Goal: Task Accomplishment & Management: Manage account settings

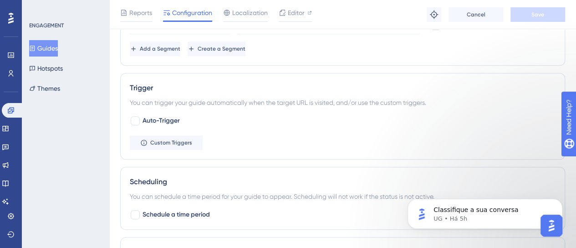
scroll to position [460, 0]
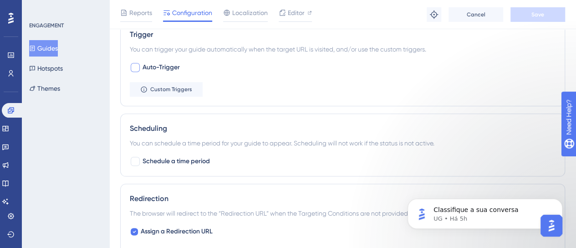
click at [140, 70] on label "Auto-Trigger" at bounding box center [155, 67] width 50 height 11
checkbox input "true"
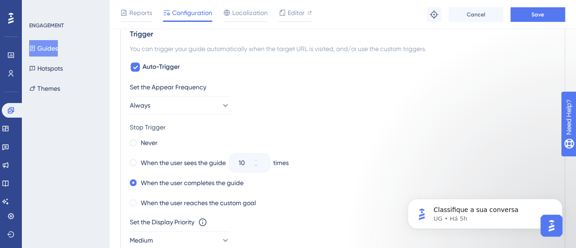
scroll to position [597, 0]
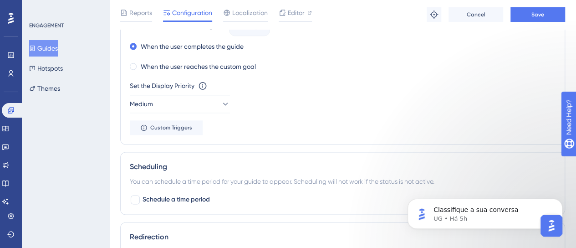
drag, startPoint x: 375, startPoint y: 97, endPoint x: 358, endPoint y: 101, distance: 18.2
click at [375, 97] on div "Set the Display Priority This option will set the display priority between auto…" at bounding box center [343, 96] width 426 height 33
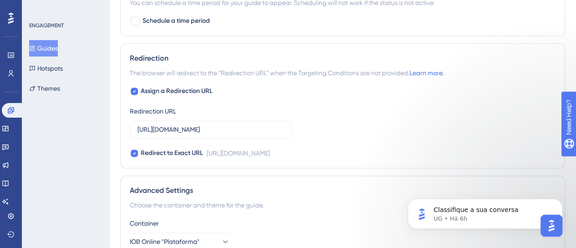
scroll to position [0, 0]
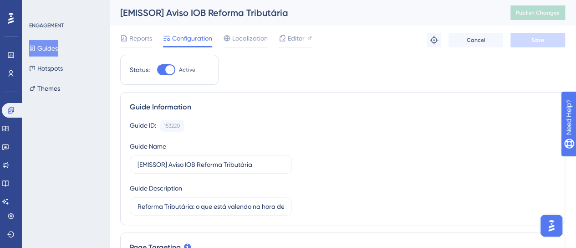
click at [358, 93] on div "Guide Information Guide ID: 153220 Copy Guide Name [EMISSOR] Aviso IOB Reforma …" at bounding box center [342, 158] width 445 height 133
click at [318, 121] on div "Guide ID: 153220 Copy" at bounding box center [343, 126] width 426 height 12
click at [58, 48] on button "Guides" at bounding box center [43, 48] width 29 height 16
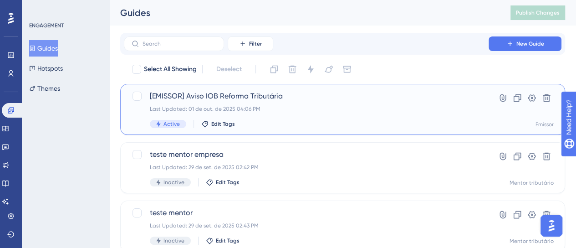
click at [375, 115] on div "[EMISSOR] Aviso IOB Reforma Tributária Last Updated: 01 de out. de 2025 04:06 P…" at bounding box center [306, 109] width 313 height 37
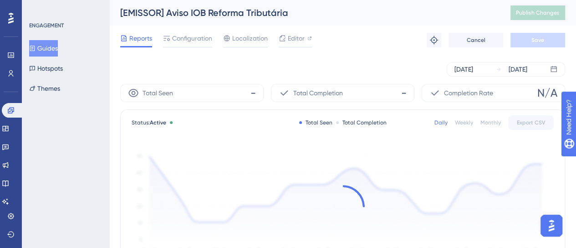
click at [58, 50] on button "Guides" at bounding box center [43, 48] width 29 height 16
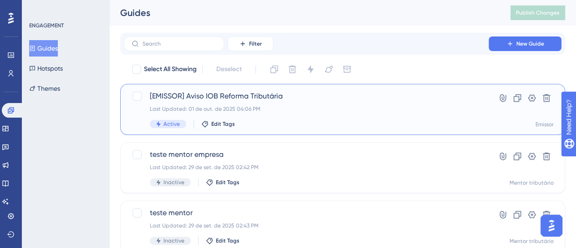
click at [287, 102] on div "[EMISSOR] Aviso IOB Reforma Tributária Last Updated: 01 de out. de 2025 04:06 P…" at bounding box center [306, 109] width 313 height 37
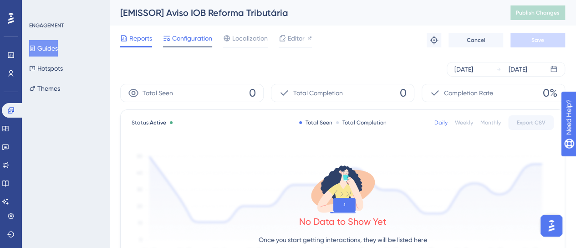
click at [187, 45] on div "Configuration" at bounding box center [187, 40] width 49 height 15
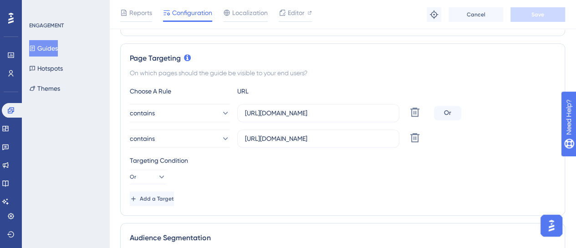
scroll to position [10, 0]
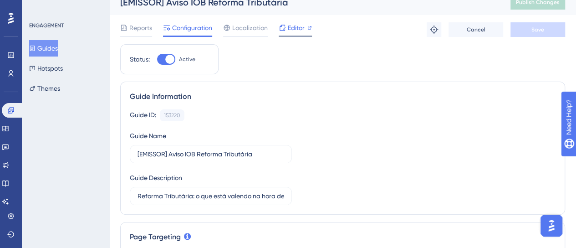
click at [286, 30] on div "Editor" at bounding box center [295, 27] width 33 height 11
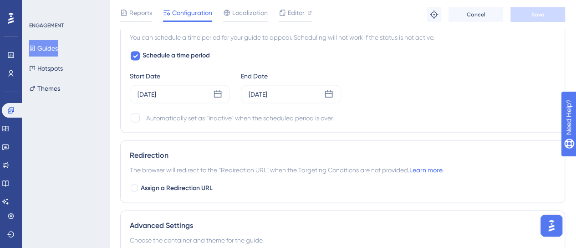
scroll to position [774, 0]
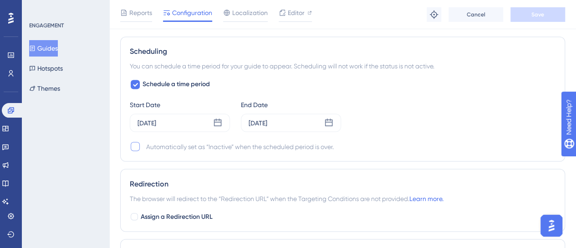
click at [133, 147] on div at bounding box center [135, 146] width 9 height 9
checkbox input "true"
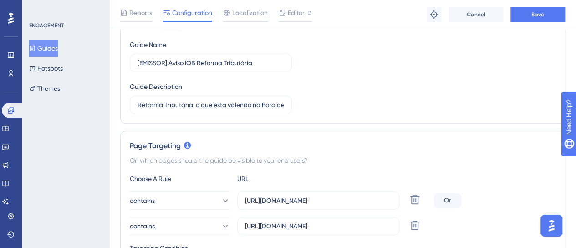
scroll to position [14, 0]
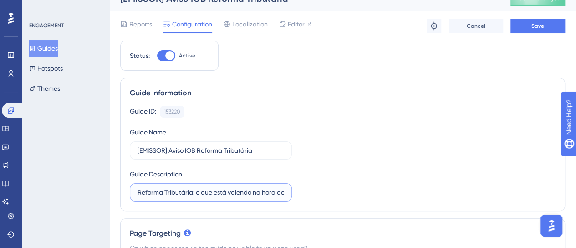
click at [200, 193] on input "Reforma Tributária: o que está valendo na hora de emitir documentos fiscais" at bounding box center [211, 192] width 147 height 10
type input "[FRAN] Reforma Tributária: o que está valendo na hora de emitir documentos fisc…"
click at [503, 176] on div "Guide ID: 153220 Copy Guide Name [EMISSOR] Aviso IOB Reforma Tributária Guide D…" at bounding box center [343, 154] width 426 height 96
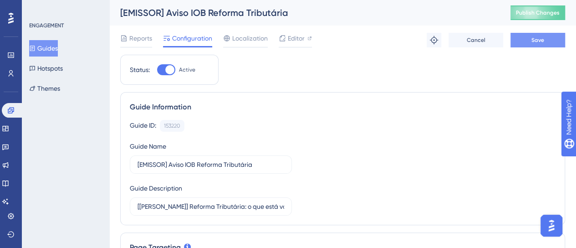
click at [525, 41] on button "Save" at bounding box center [538, 40] width 55 height 15
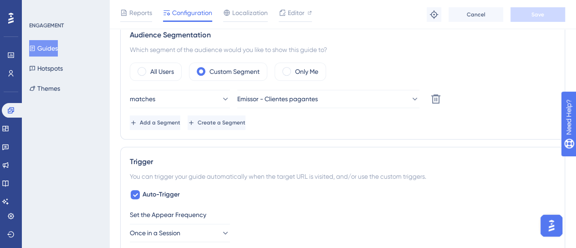
scroll to position [410, 0]
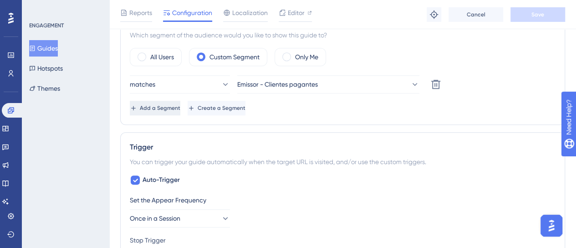
click at [169, 109] on span "Add a Segment" at bounding box center [160, 107] width 41 height 7
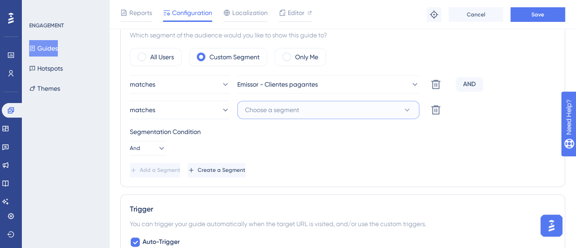
click at [252, 110] on span "Choose a segment" at bounding box center [272, 109] width 54 height 11
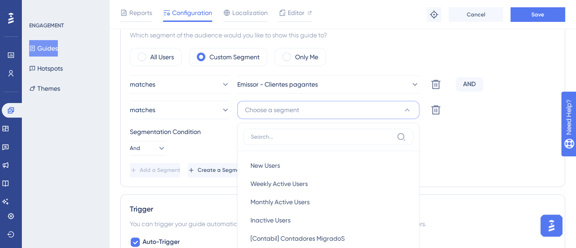
scroll to position [465, 0]
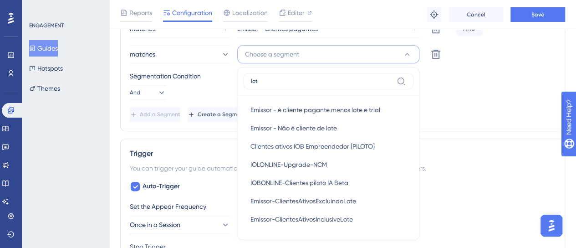
type input "lote"
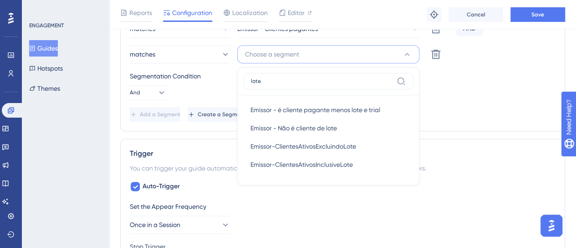
drag, startPoint x: 260, startPoint y: 82, endPoint x: 174, endPoint y: 72, distance: 86.3
click at [174, 72] on div "matches Emissor - Clientes pagantes Delete AND matches Choose a segment lote Em…" at bounding box center [343, 71] width 426 height 102
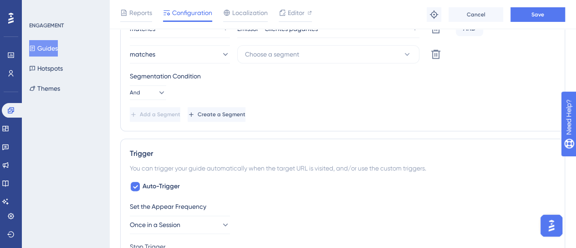
drag, startPoint x: 383, startPoint y: 90, endPoint x: 389, endPoint y: 93, distance: 7.0
click at [383, 90] on div "Segmentation Condition And" at bounding box center [343, 85] width 426 height 29
click at [535, 93] on div "Segmentation Condition And" at bounding box center [343, 85] width 426 height 29
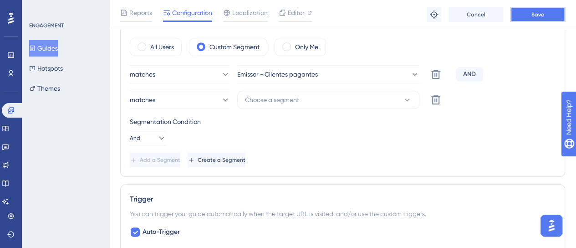
click at [535, 14] on span "Save" at bounding box center [538, 14] width 13 height 7
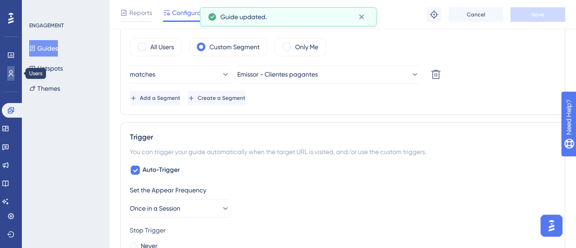
click at [8, 70] on icon at bounding box center [10, 73] width 7 height 7
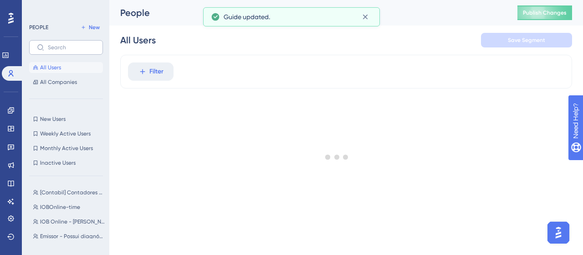
click at [66, 51] on label at bounding box center [66, 47] width 74 height 15
click at [66, 51] on input "text" at bounding box center [71, 47] width 47 height 6
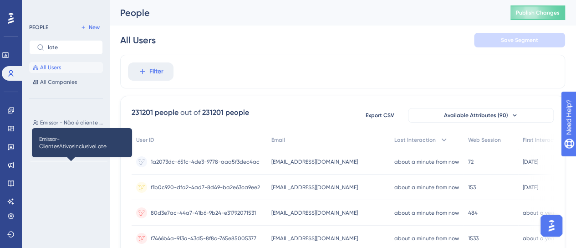
click at [79, 164] on span "Emissor-ClientesAtivosInclusiveLote" at bounding box center [72, 166] width 65 height 7
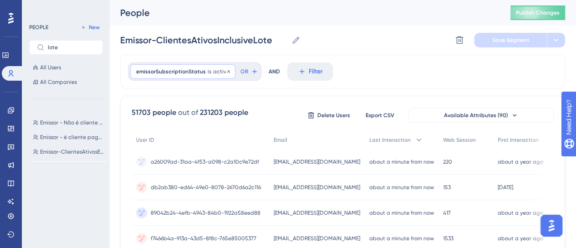
click at [185, 70] on span "emissorSubscriptionStatus" at bounding box center [171, 71] width 70 height 7
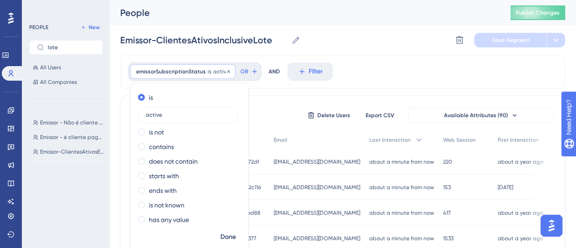
scroll to position [17, 0]
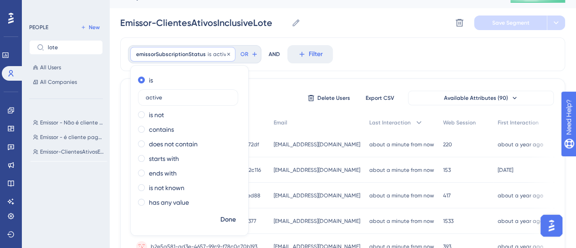
click at [185, 70] on div "is active is not contains does not contain starts with ends with is not known h…" at bounding box center [189, 150] width 118 height 170
drag, startPoint x: 454, startPoint y: 51, endPoint x: 447, endPoint y: 51, distance: 6.4
click at [454, 50] on div "emissorSubscriptionStatus is active active Remove is active is not contains doe…" at bounding box center [342, 54] width 445 height 34
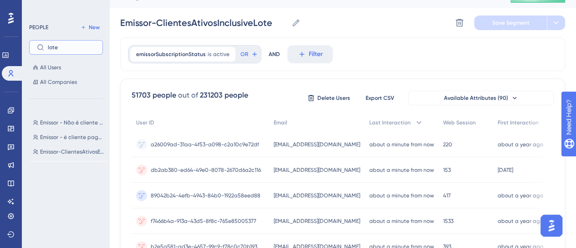
drag, startPoint x: 64, startPoint y: 47, endPoint x: 28, endPoint y: 42, distance: 36.3
click at [28, 43] on div "PEOPLE New lote All Users All Companies Emissor - Não é cliente de lote Emissor…" at bounding box center [65, 124] width 87 height 248
type input "pagante"
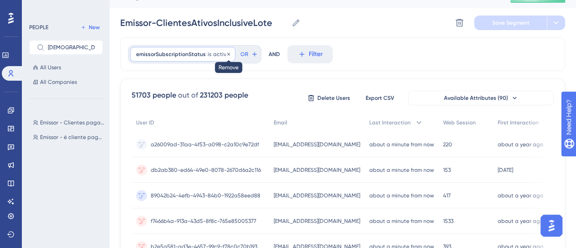
click at [227, 51] on div "emissorSubscriptionStatus is active active Remove" at bounding box center [182, 54] width 105 height 15
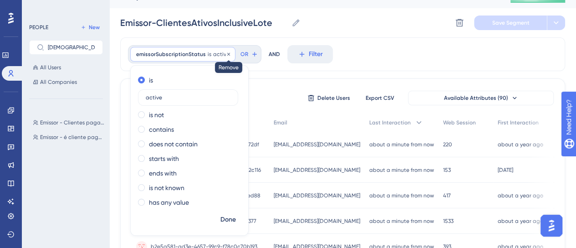
click at [226, 53] on icon at bounding box center [228, 53] width 5 height 5
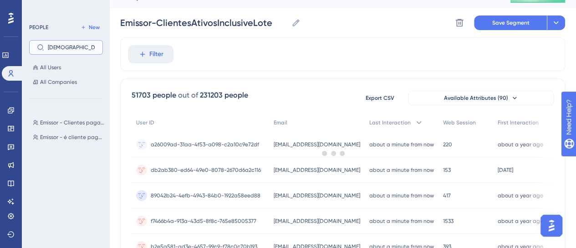
click at [83, 46] on input "pagante" at bounding box center [71, 47] width 47 height 6
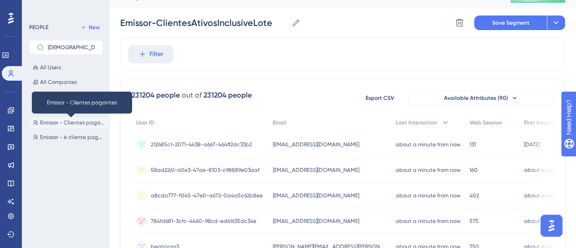
click at [72, 123] on span "Emissor - Clientes pagantes" at bounding box center [72, 122] width 65 height 7
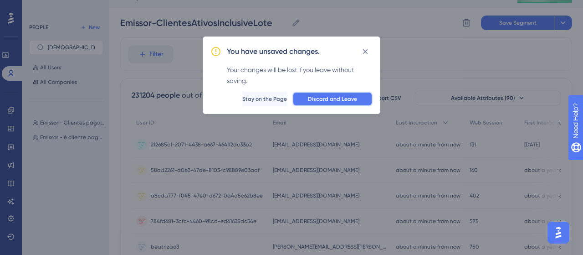
click at [347, 102] on span "Discard and Leave" at bounding box center [332, 98] width 49 height 7
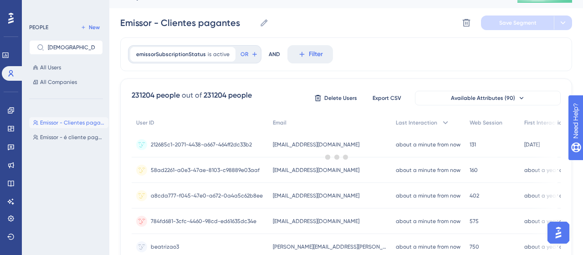
type input "Emissor - Clientes pagantes"
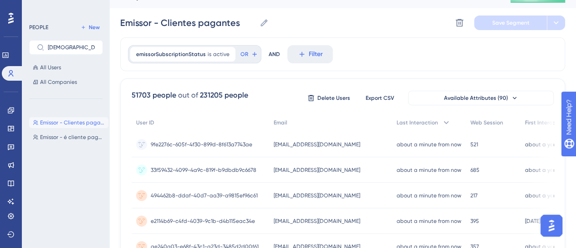
scroll to position [0, 0]
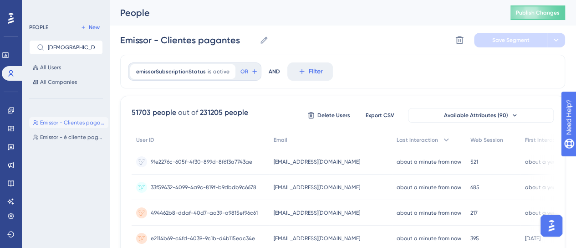
click at [15, 115] on link at bounding box center [10, 110] width 7 height 15
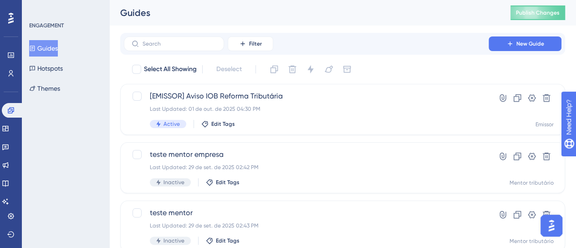
click at [399, 24] on div "Guides Publish Changes" at bounding box center [342, 13] width 467 height 26
click at [82, 179] on div "ENGAGEMENT Guides Hotspots Themes" at bounding box center [65, 124] width 87 height 248
click at [445, 6] on div "Guides" at bounding box center [304, 12] width 368 height 13
click at [395, 17] on div "Guides" at bounding box center [304, 12] width 368 height 13
click at [529, 14] on span "Publish Changes" at bounding box center [538, 12] width 44 height 7
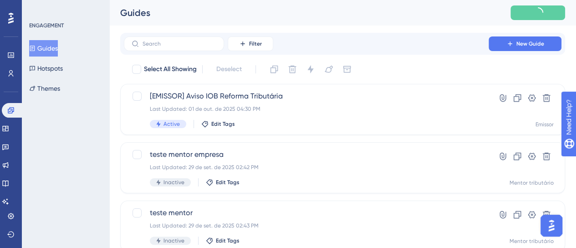
click at [383, 43] on div "Filter New Guide" at bounding box center [343, 43] width 438 height 15
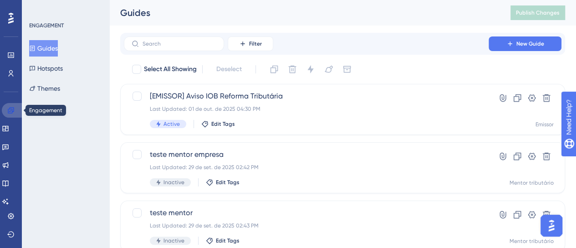
click at [8, 111] on icon at bounding box center [11, 110] width 6 height 6
click at [81, 183] on div "ENGAGEMENT Guides Hotspots Themes" at bounding box center [65, 124] width 87 height 248
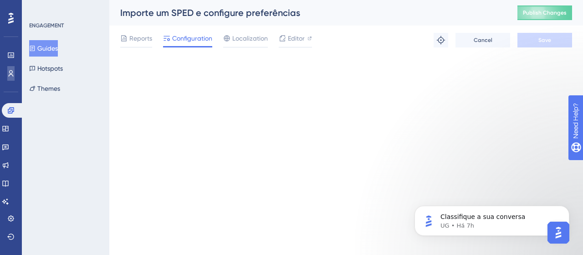
click at [15, 78] on link at bounding box center [10, 73] width 7 height 15
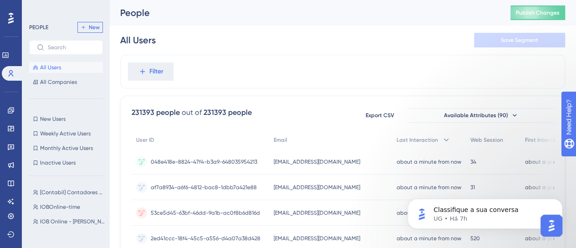
click at [98, 28] on span "New" at bounding box center [94, 27] width 11 height 7
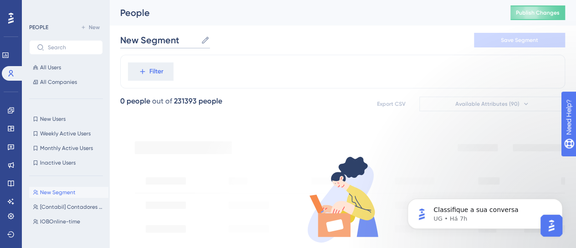
click at [142, 44] on input "New Segment" at bounding box center [158, 40] width 77 height 13
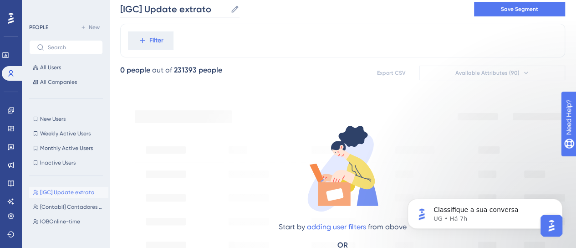
scroll to position [46, 0]
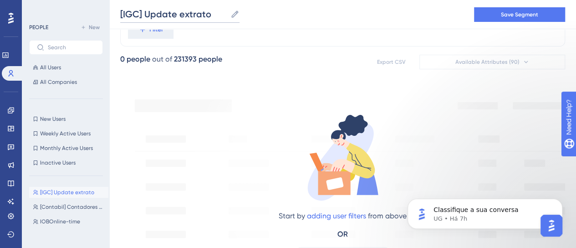
type input "[IGC] Update extrato"
click at [350, 6] on div "[IGC] Update extrato [IGC] Update extrato Save Segment" at bounding box center [342, 14] width 467 height 29
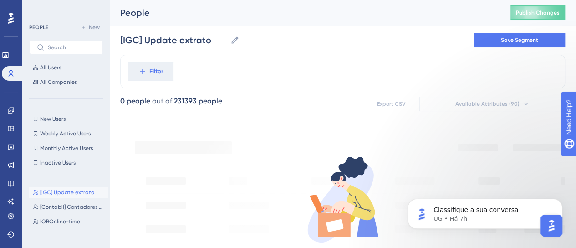
click at [221, 72] on div "Filter" at bounding box center [342, 72] width 445 height 34
click at [157, 73] on span "Filter" at bounding box center [156, 71] width 14 height 11
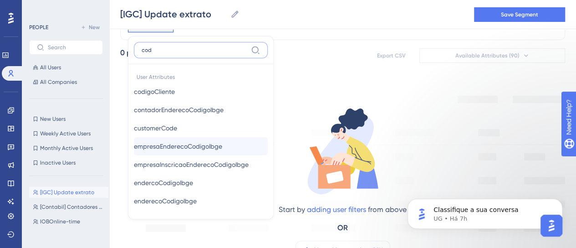
scroll to position [2, 0]
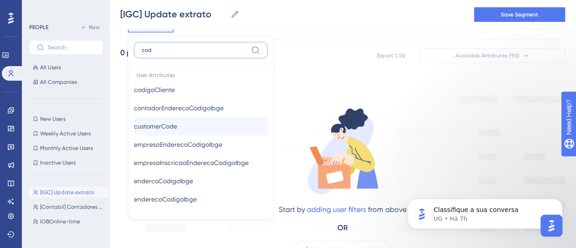
type input "cod"
click at [177, 128] on span "customerCode" at bounding box center [155, 126] width 43 height 11
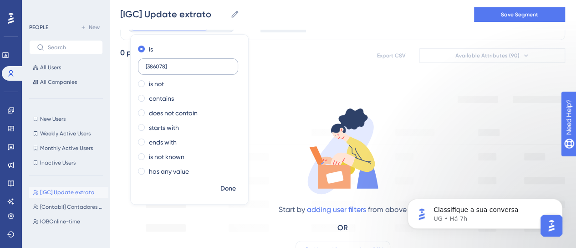
click at [184, 65] on input "[386078]" at bounding box center [188, 66] width 85 height 6
click at [149, 66] on input "[386078" at bounding box center [188, 66] width 85 height 6
click at [192, 67] on input "386078" at bounding box center [188, 66] width 85 height 6
type input "386078"
click at [234, 188] on span "Done" at bounding box center [227, 188] width 15 height 11
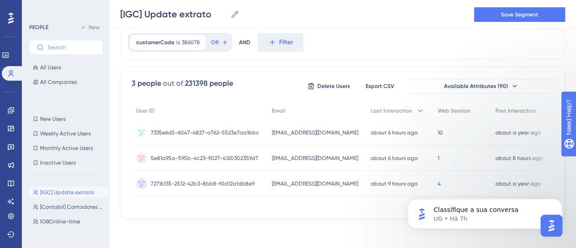
scroll to position [0, 0]
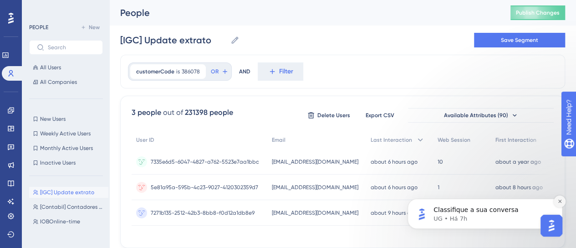
click at [561, 203] on icon "Dismiss notification" at bounding box center [559, 201] width 5 height 5
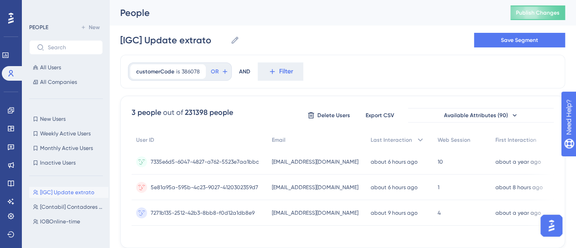
click at [522, 48] on div "[IGC] Update extrato [IGC] Update extrato Save Segment" at bounding box center [342, 40] width 445 height 29
click at [520, 42] on span "Save Segment" at bounding box center [519, 39] width 37 height 7
drag, startPoint x: 210, startPoint y: 42, endPoint x: 119, endPoint y: 31, distance: 91.7
click at [119, 31] on div "Performance Users Engagement Widgets Feedback Product Updates Knowledge Base AI…" at bounding box center [342, 131] width 467 height 262
click at [360, 49] on div "[IGC] Update extrato [IGC] Update extrato Delete Segment Save Segment" at bounding box center [342, 40] width 445 height 29
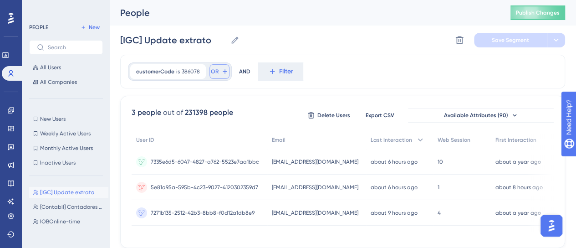
click at [218, 68] on button "OR" at bounding box center [220, 71] width 20 height 15
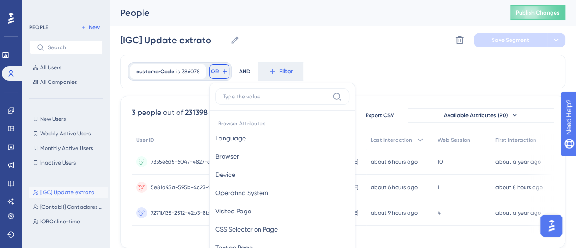
scroll to position [50, 0]
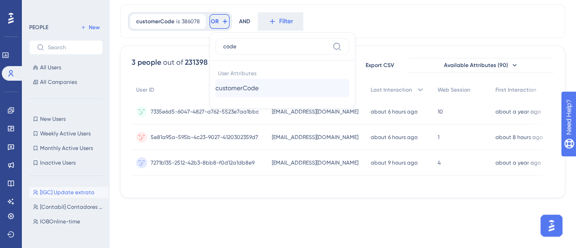
type input "code"
click at [235, 91] on span "customerCode" at bounding box center [236, 87] width 43 height 11
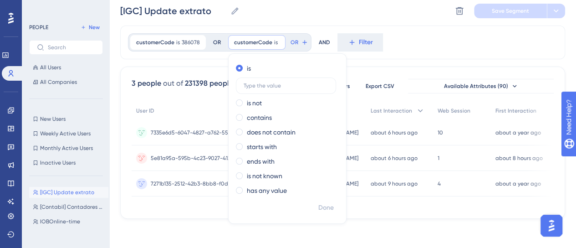
click at [515, 45] on div "customerCode is 386078 386078 Remove OR customerCode is Remove is is not contai…" at bounding box center [342, 43] width 445 height 34
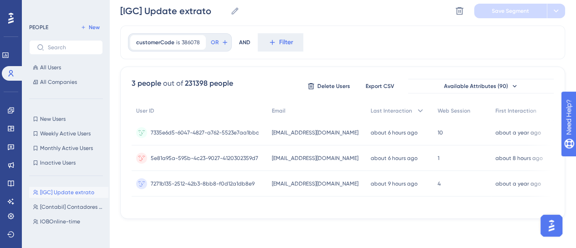
scroll to position [0, 0]
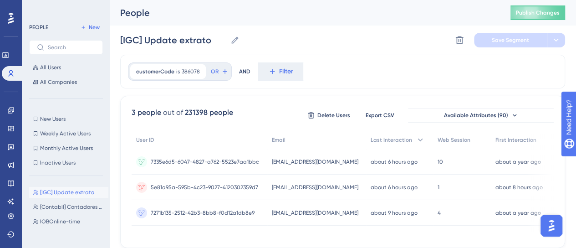
click at [528, 67] on div "customerCode is 386078 386078 Remove OR AND Filter" at bounding box center [342, 72] width 445 height 34
click at [14, 101] on div "Engagement Widgets Feedback Product Updates Knowledge Base AI Assistant" at bounding box center [11, 145] width 15 height 128
click at [10, 112] on icon at bounding box center [10, 110] width 7 height 7
